Goal: Task Accomplishment & Management: Manage account settings

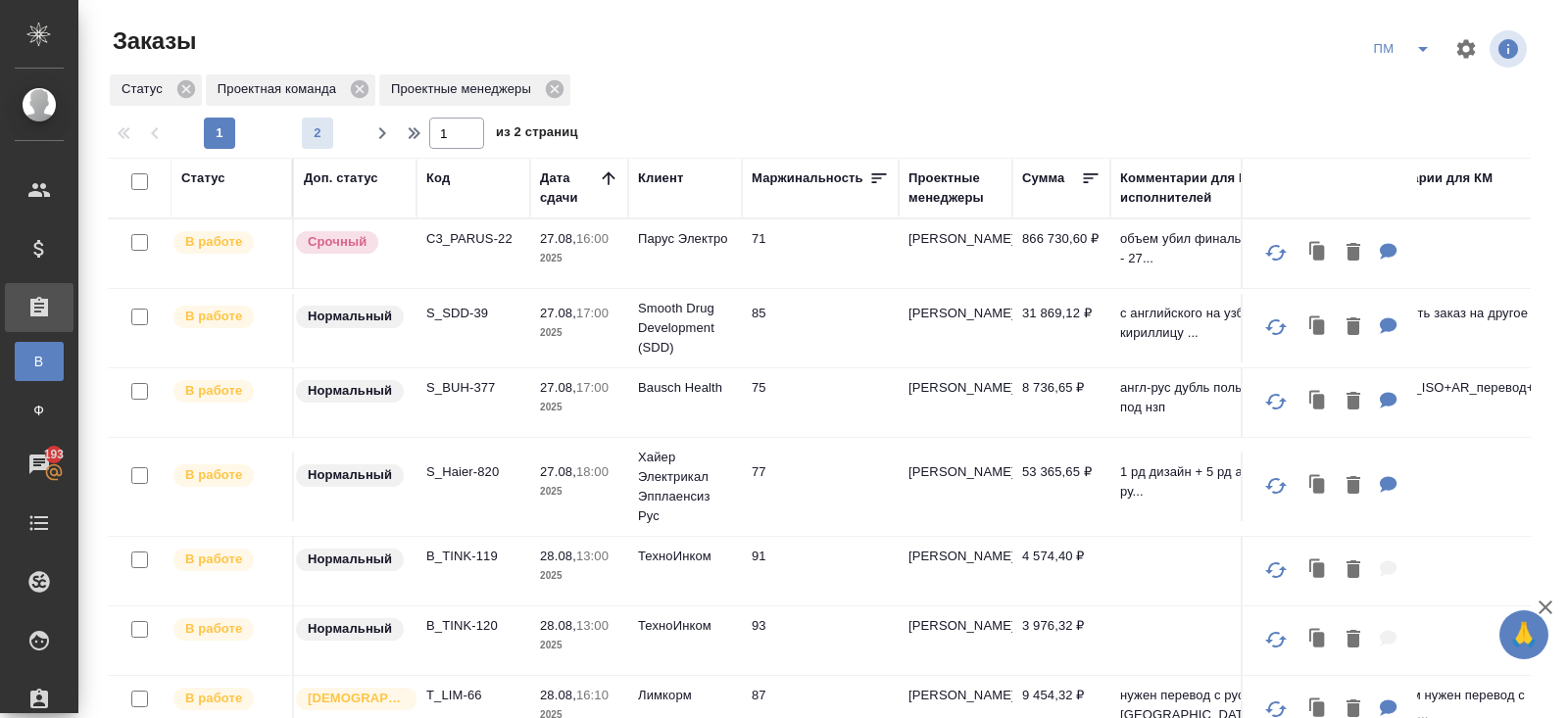
click at [311, 135] on span "2" at bounding box center [317, 134] width 31 height 20
type input "2"
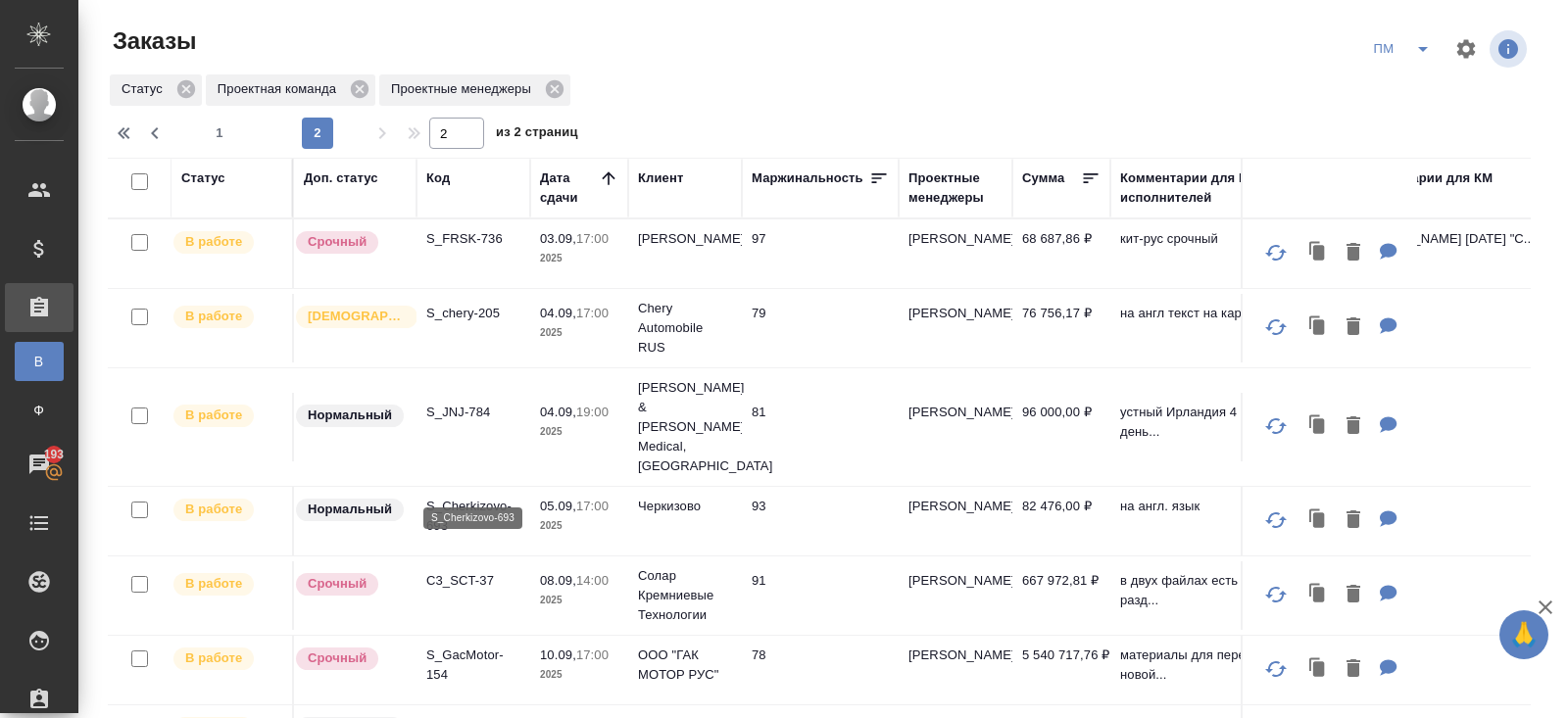
scroll to position [35, 0]
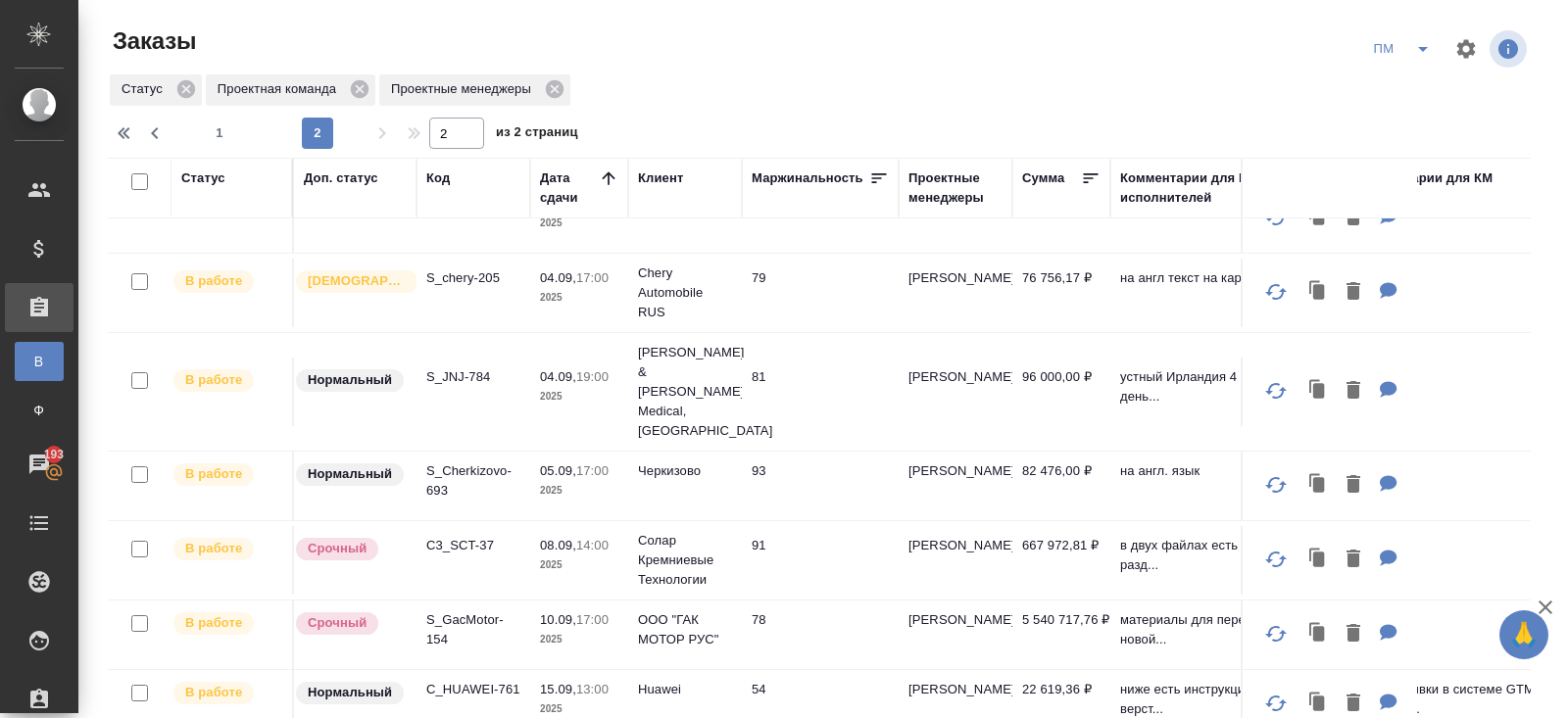
click at [485, 527] on td "C3_SCT-37" at bounding box center [474, 560] width 114 height 69
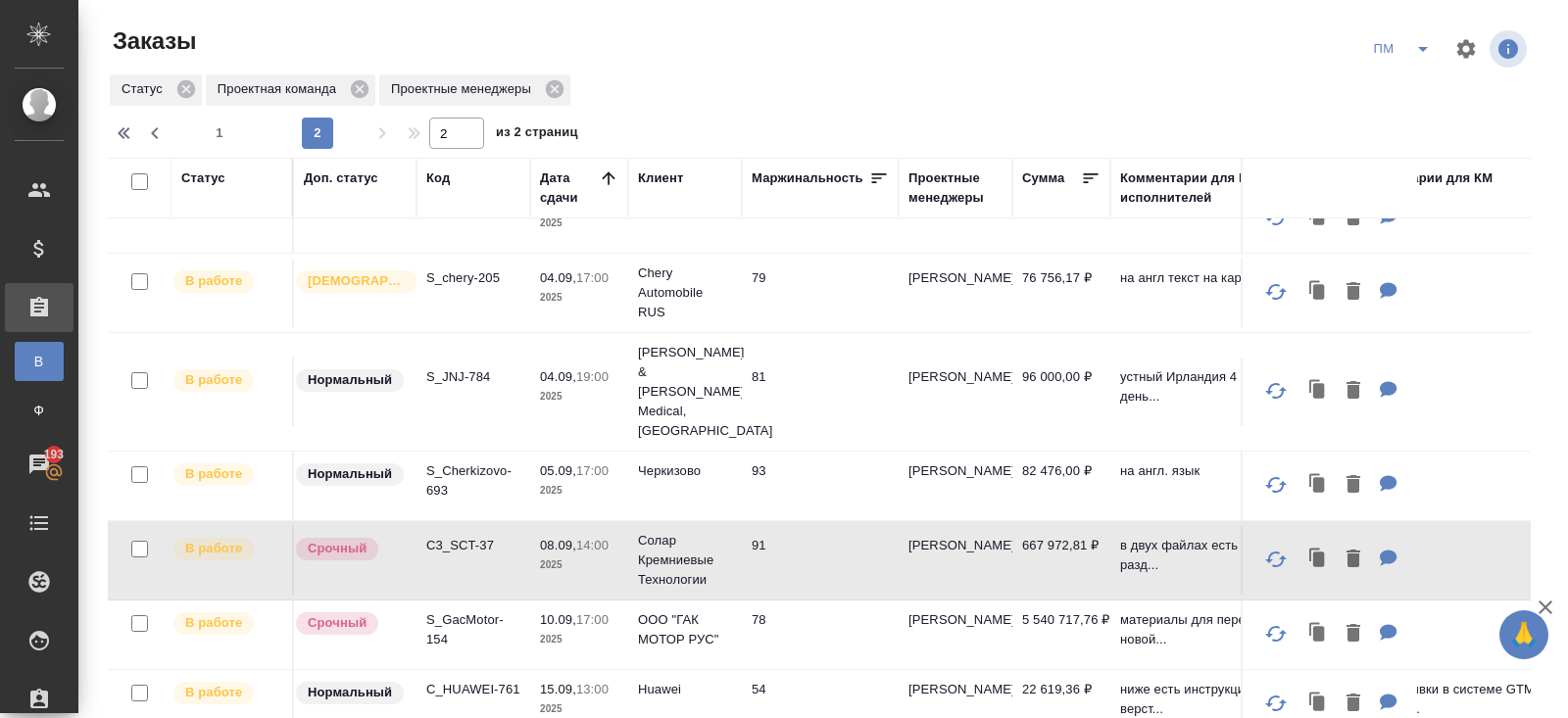
scroll to position [155, 0]
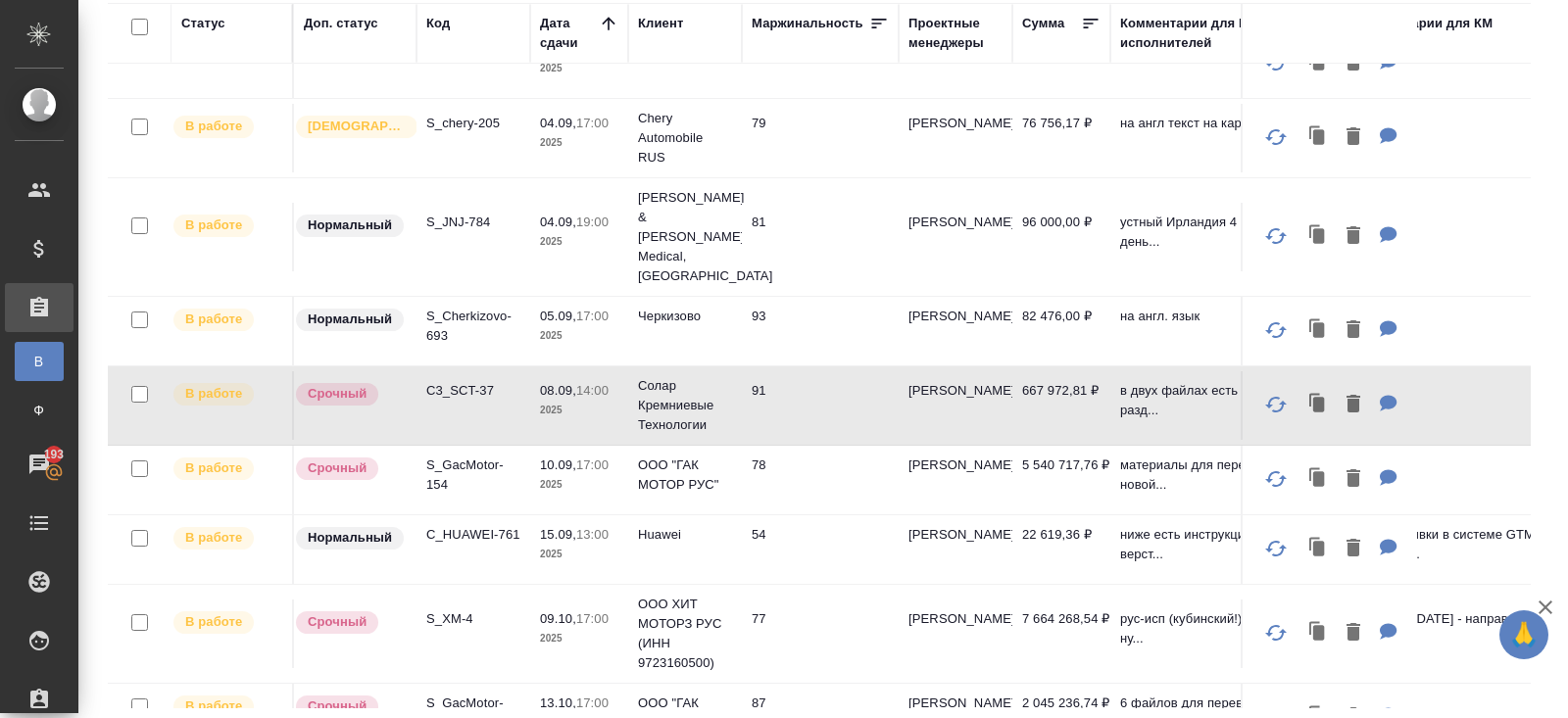
click at [449, 694] on p "S_GacMotor-164" at bounding box center [473, 713] width 94 height 39
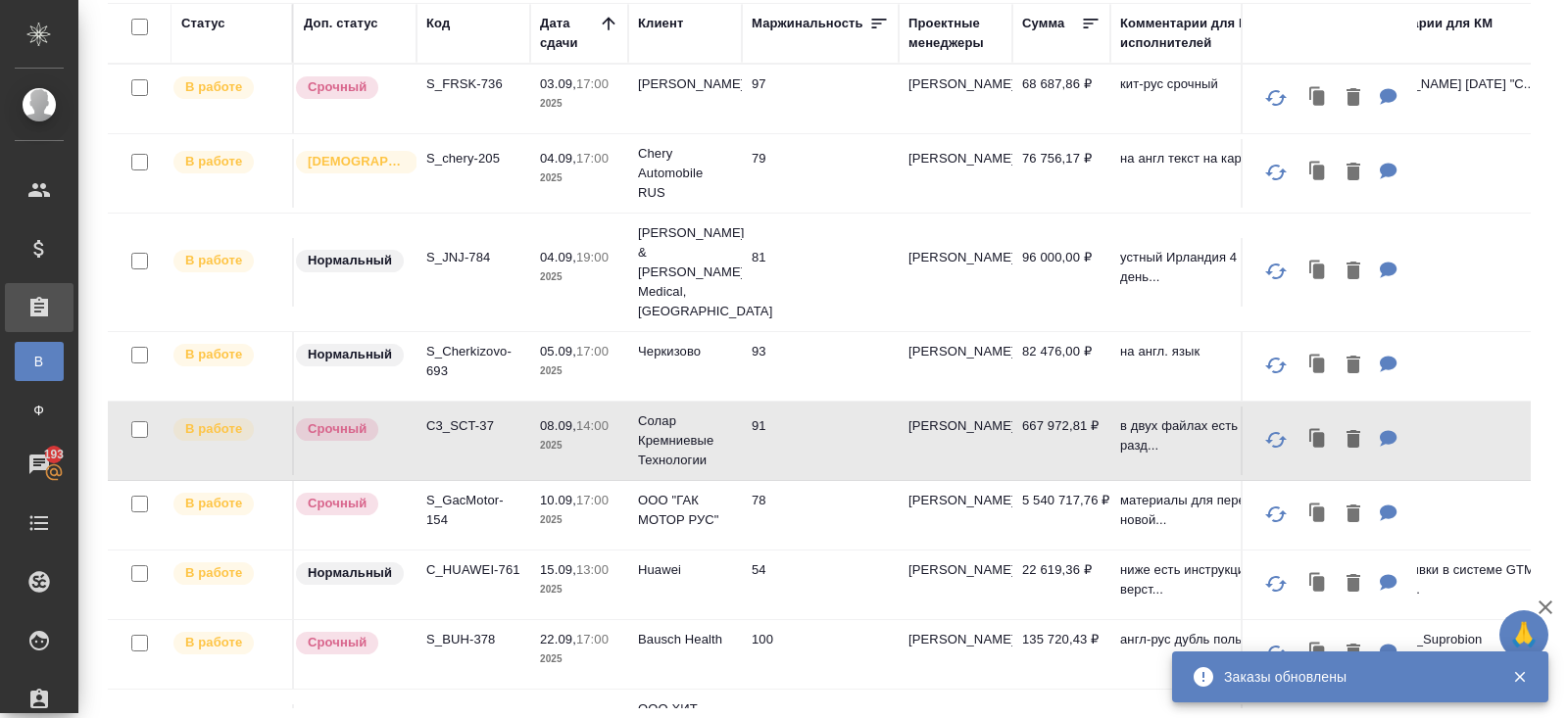
scroll to position [0, 0]
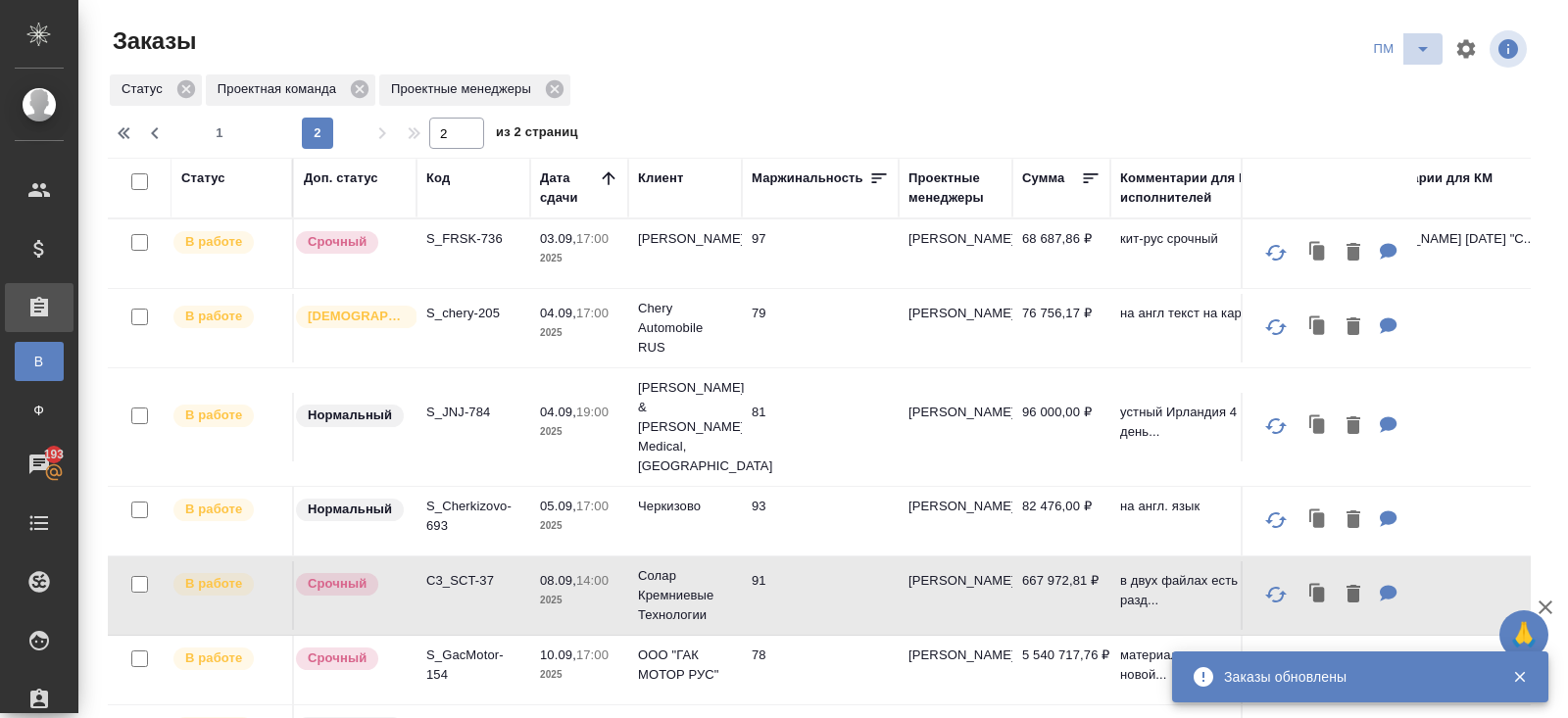
click at [1428, 50] on icon "split button" at bounding box center [1423, 49] width 24 height 24
click at [1423, 99] on li "В работу!" at bounding box center [1402, 88] width 99 height 31
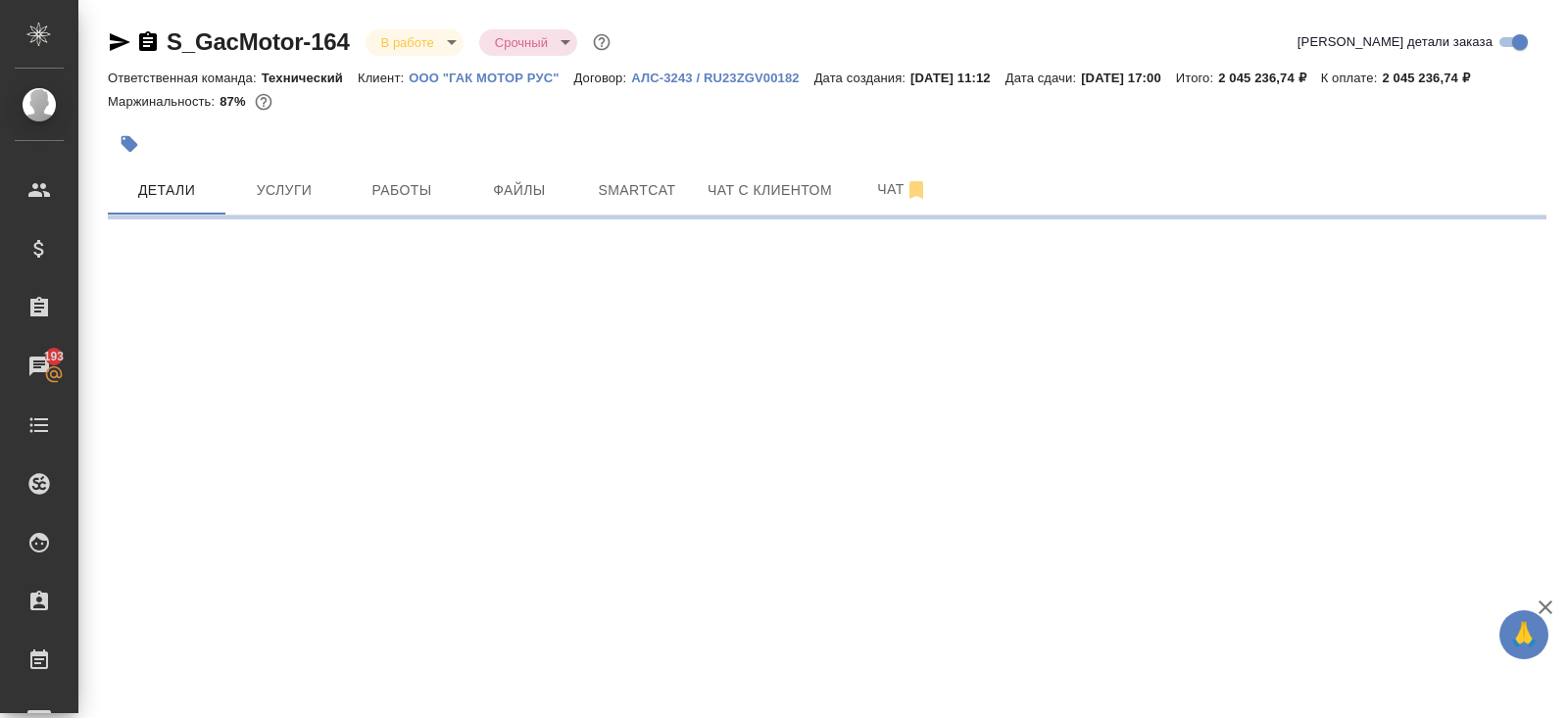
select select "RU"
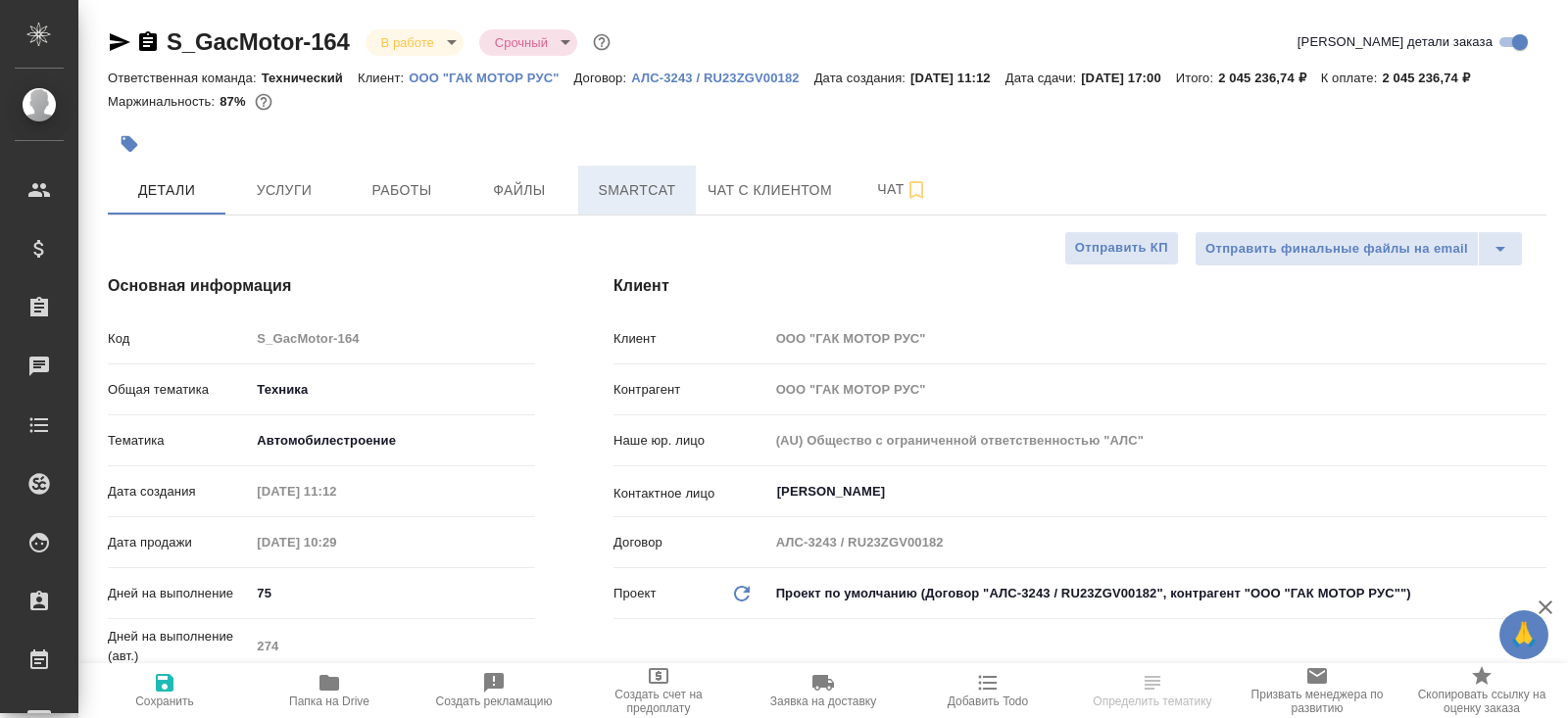
click at [646, 196] on button "Smartcat" at bounding box center [637, 189] width 118 height 49
type textarea "x"
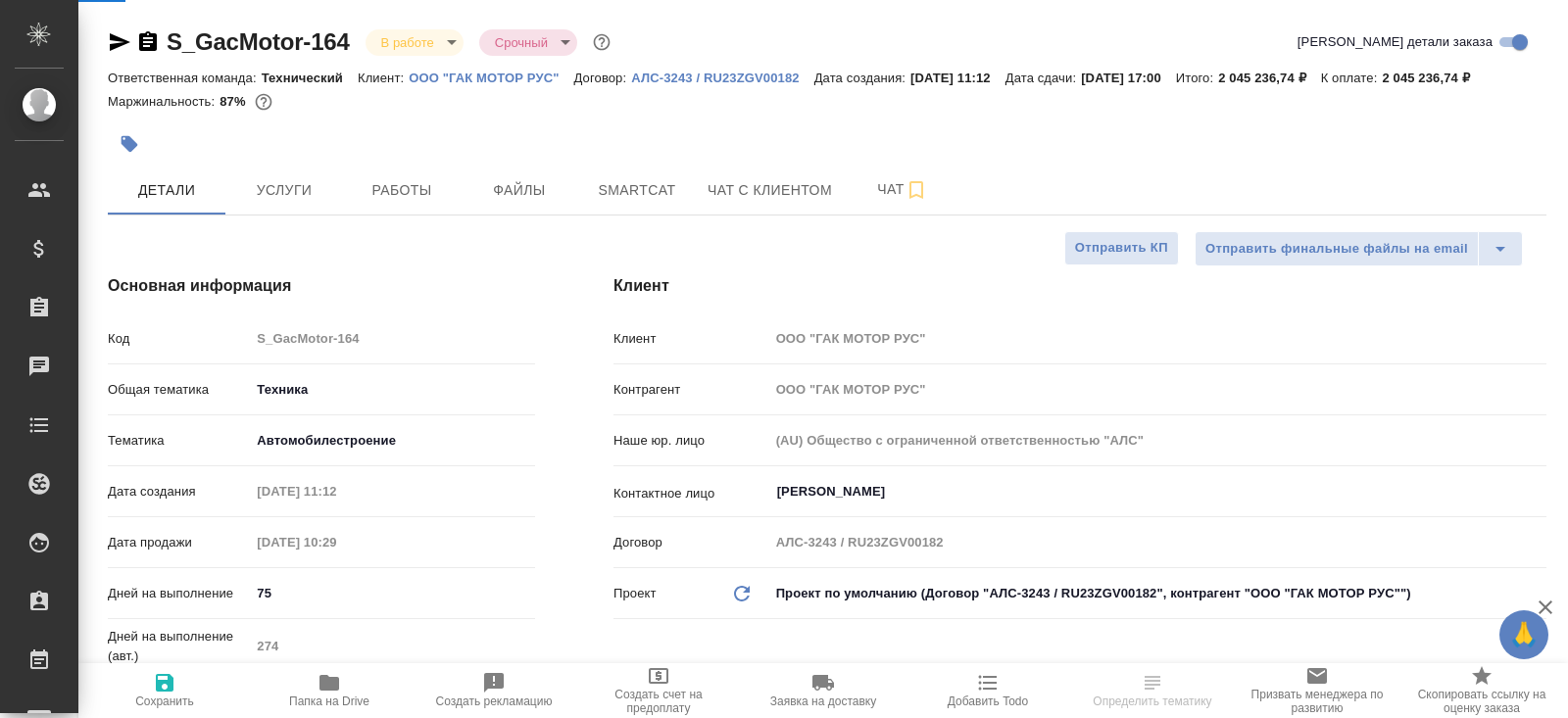
type textarea "x"
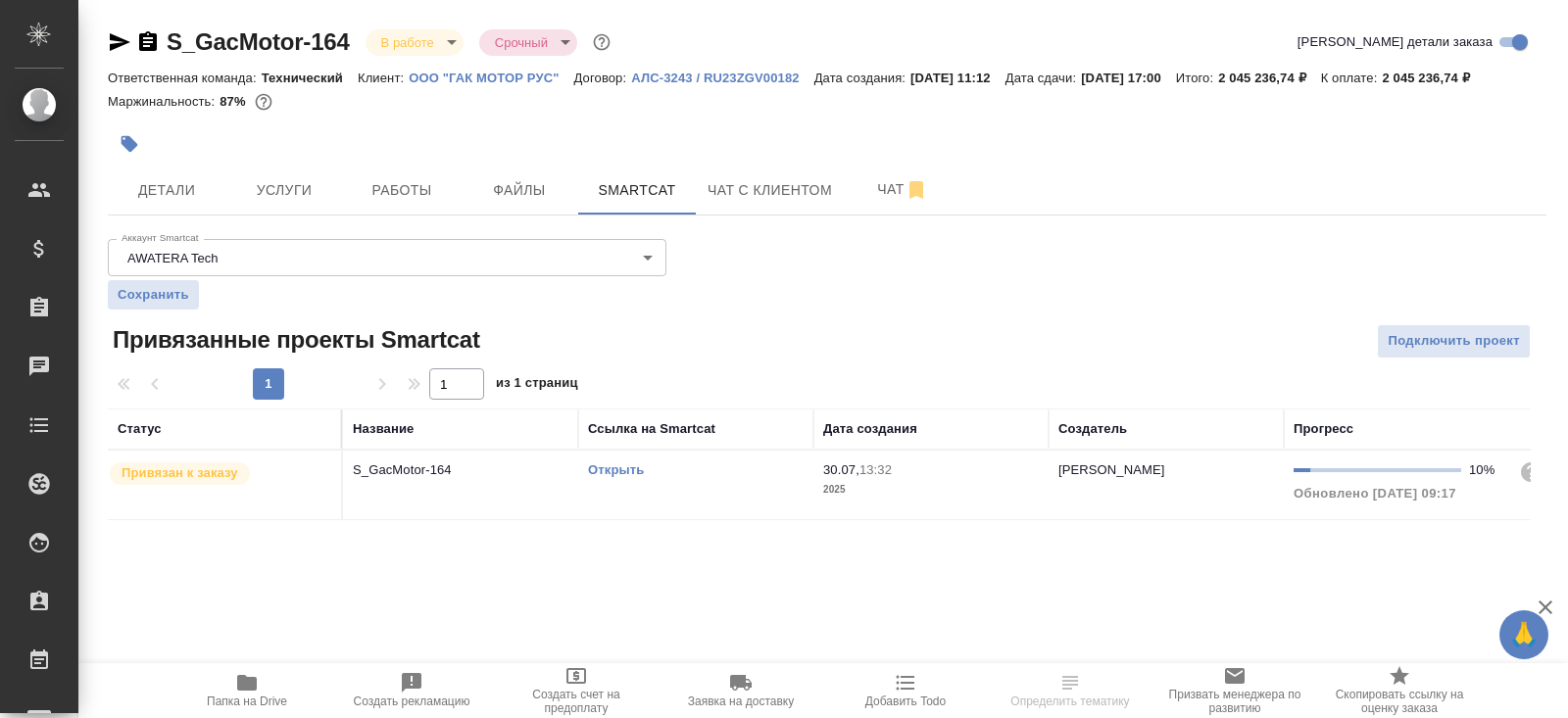
click at [624, 477] on link "Открыть" at bounding box center [615, 470] width 56 height 15
